Goal: Find specific page/section: Find specific page/section

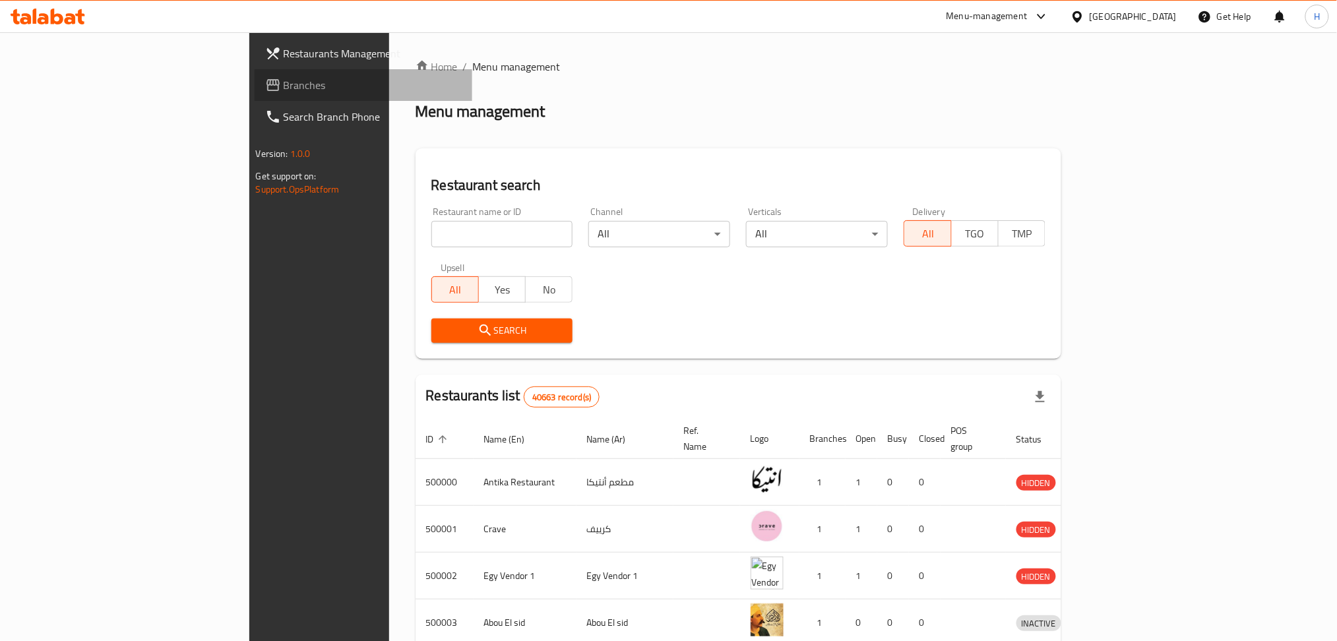
click at [284, 78] on span "Branches" at bounding box center [373, 85] width 179 height 16
click at [284, 84] on span "Branches" at bounding box center [373, 85] width 179 height 16
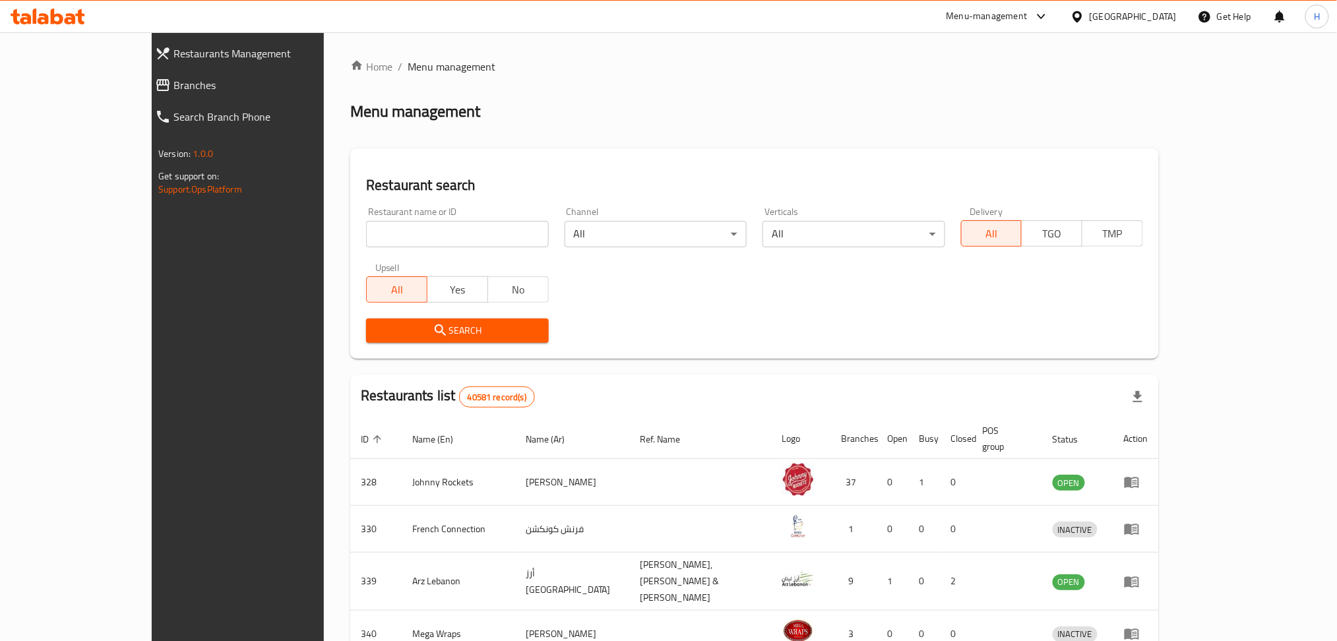
click at [173, 84] on span "Branches" at bounding box center [268, 85] width 191 height 16
click at [173, 80] on span "Branches" at bounding box center [268, 85] width 191 height 16
click at [173, 87] on span "Branches" at bounding box center [268, 85] width 191 height 16
